Goal: Information Seeking & Learning: Find specific fact

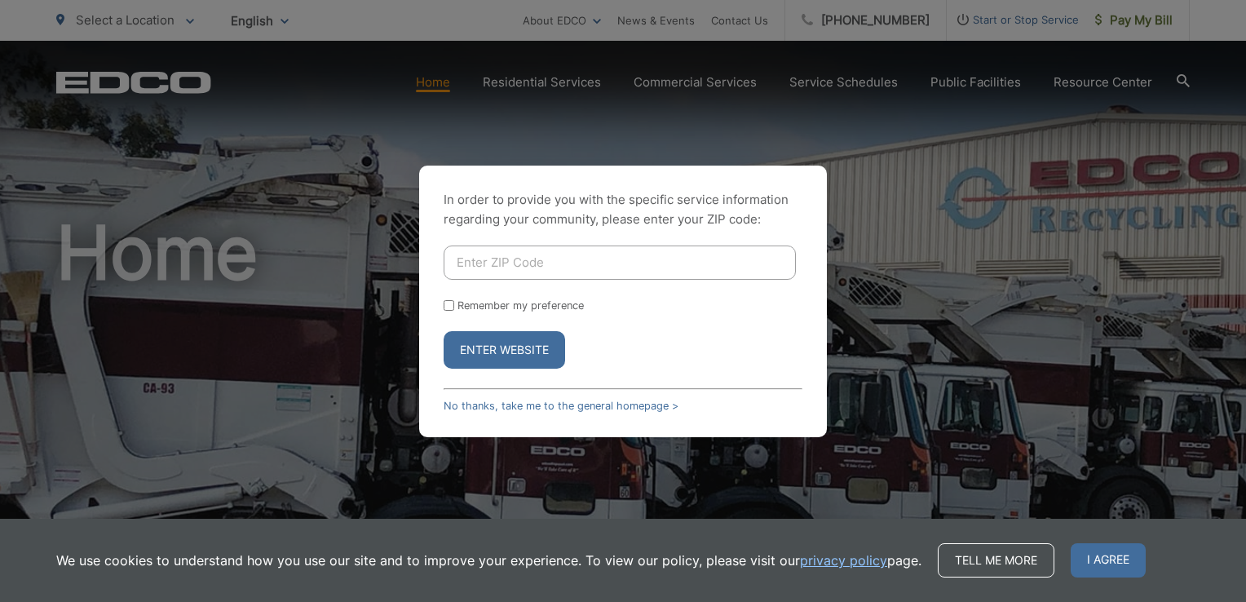
click at [490, 256] on input "Enter ZIP Code" at bounding box center [620, 262] width 352 height 34
type input "92020"
click at [476, 349] on button "Enter Website" at bounding box center [504, 350] width 121 height 38
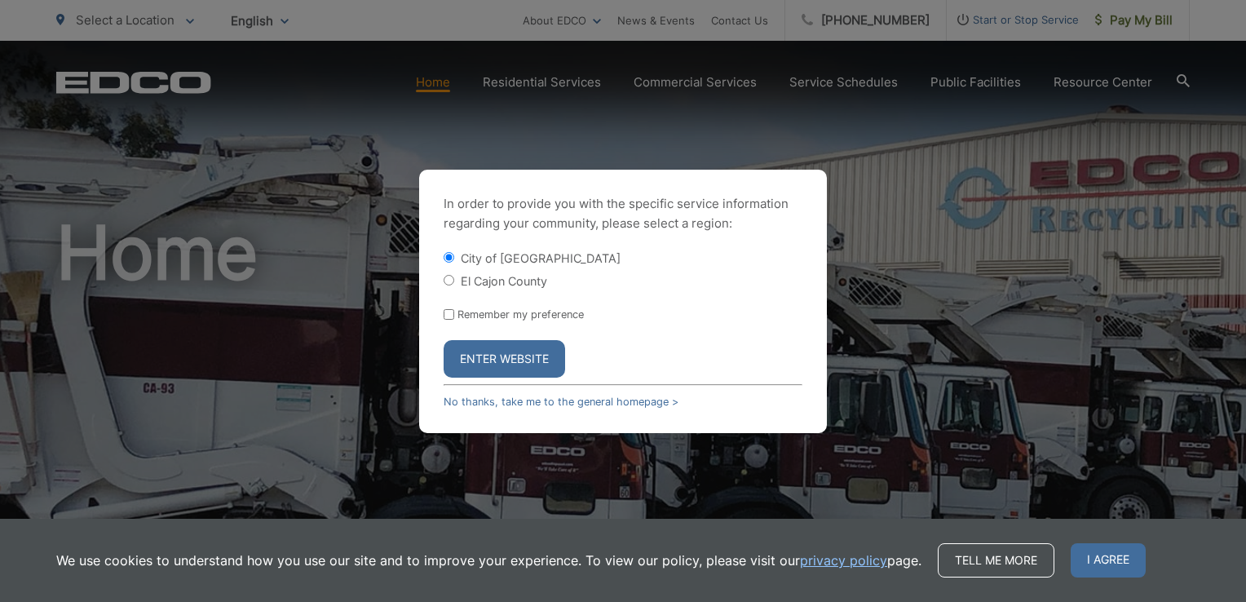
click at [499, 361] on button "Enter Website" at bounding box center [504, 359] width 121 height 38
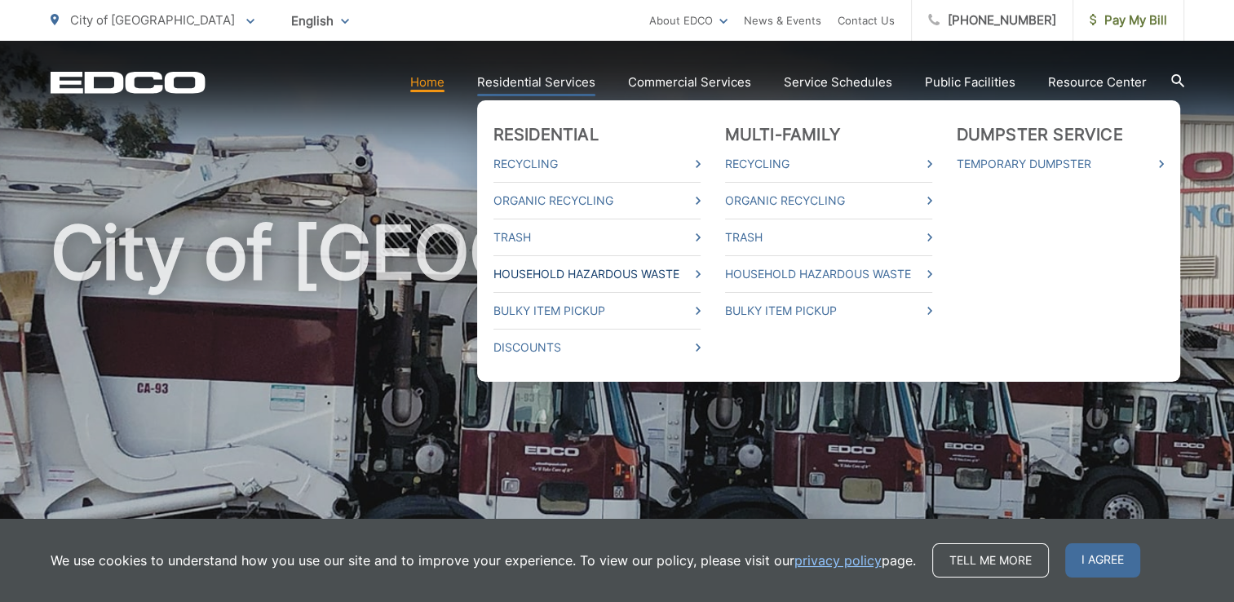
click at [664, 269] on link "Household Hazardous Waste" at bounding box center [596, 274] width 207 height 20
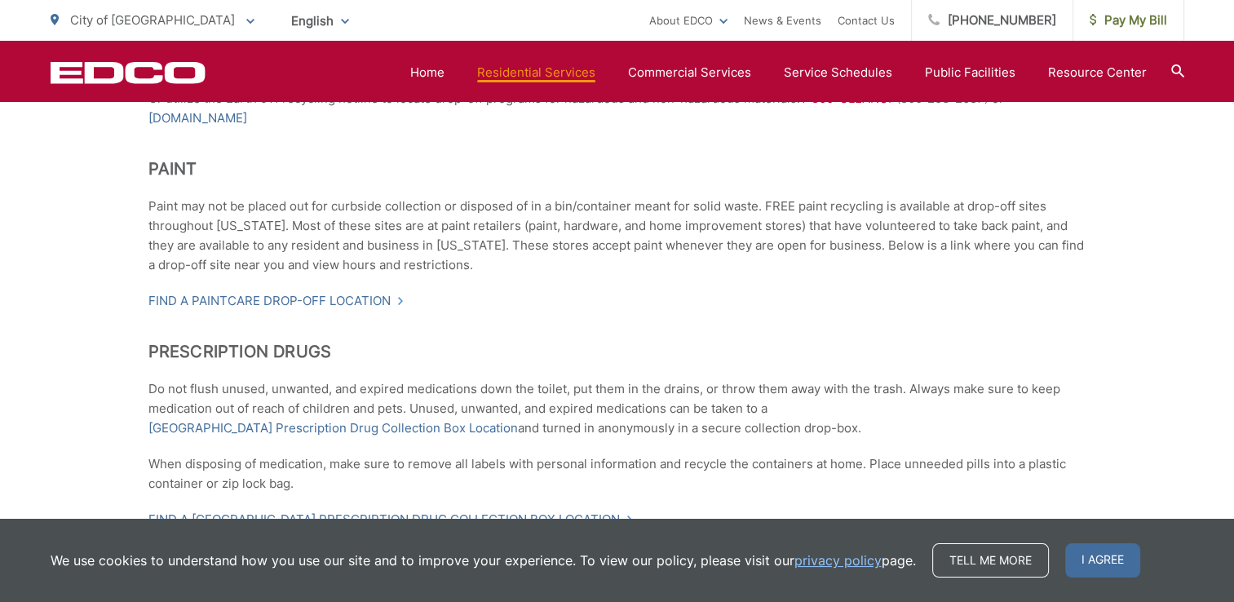
scroll to position [1093, 0]
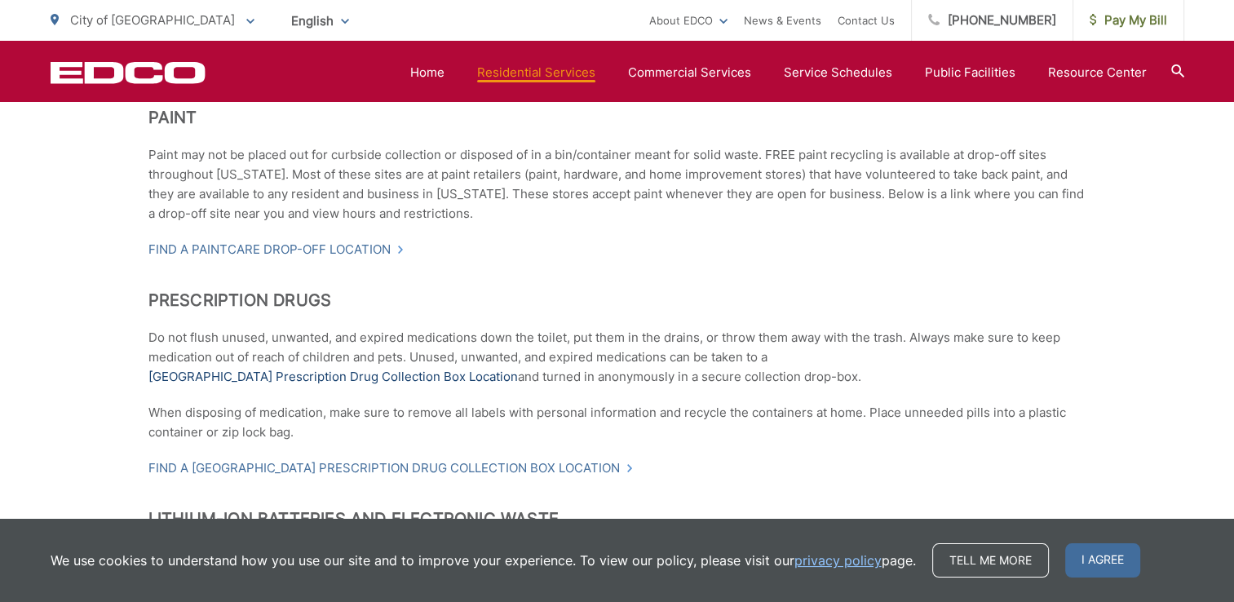
click at [290, 380] on link "[GEOGRAPHIC_DATA] Prescription Drug Collection Box Location" at bounding box center [332, 377] width 369 height 20
